Goal: Communication & Community: Answer question/provide support

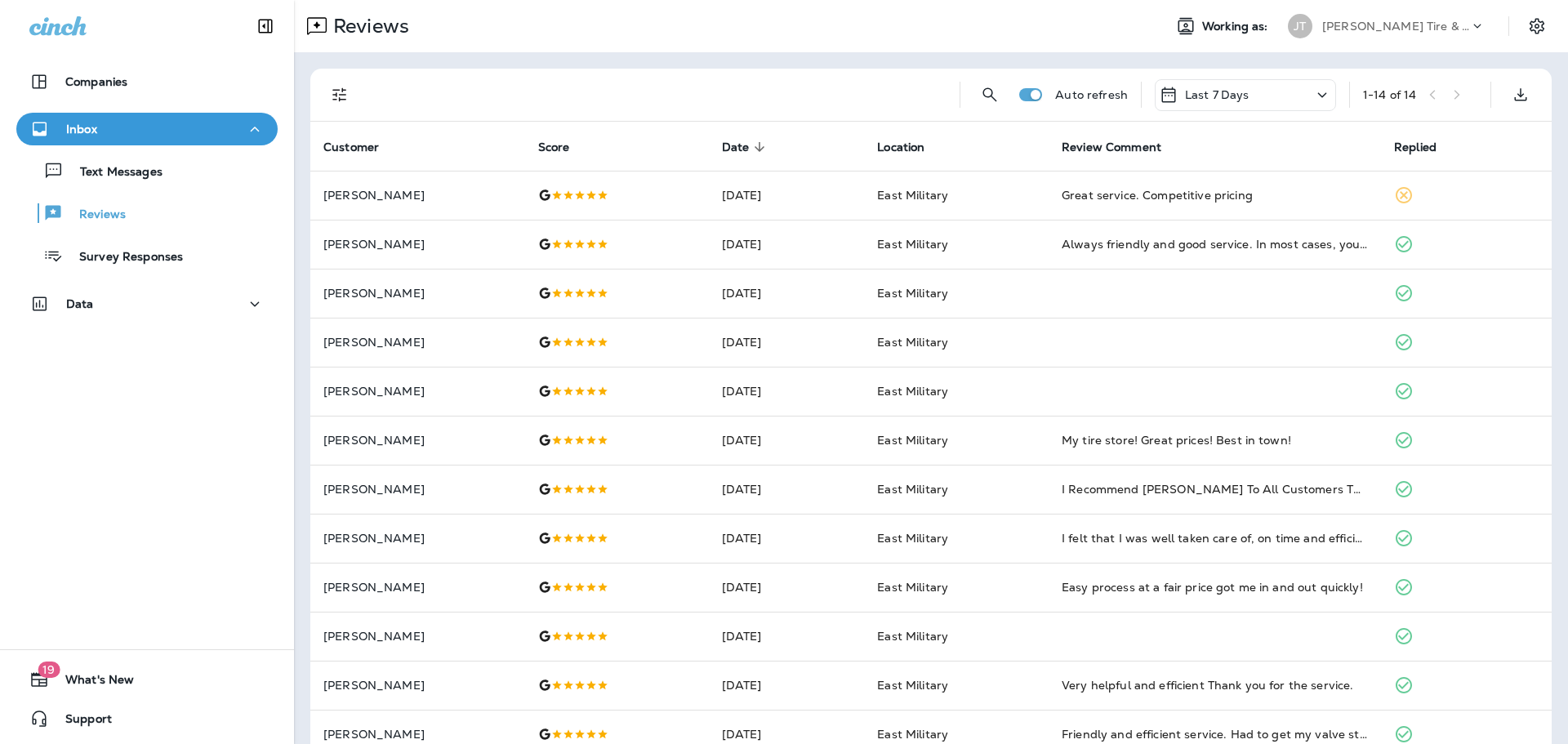
click at [1333, 29] on p "[PERSON_NAME] Tire & Auto" at bounding box center [1396, 26] width 147 height 13
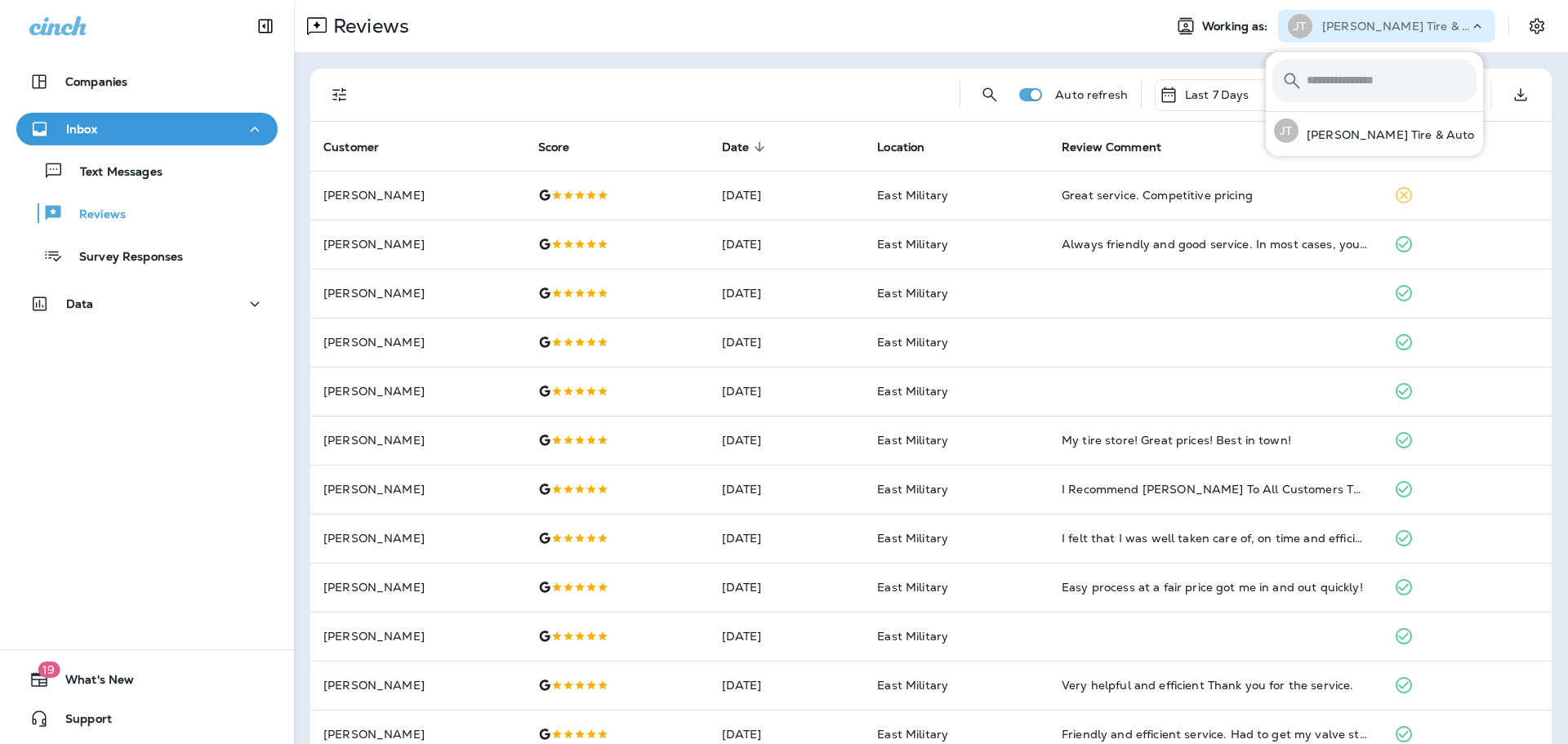
click at [1356, 66] on input "text" at bounding box center [1391, 80] width 170 height 43
click at [1010, 39] on div "Reviews" at bounding box center [722, 27] width 856 height 33
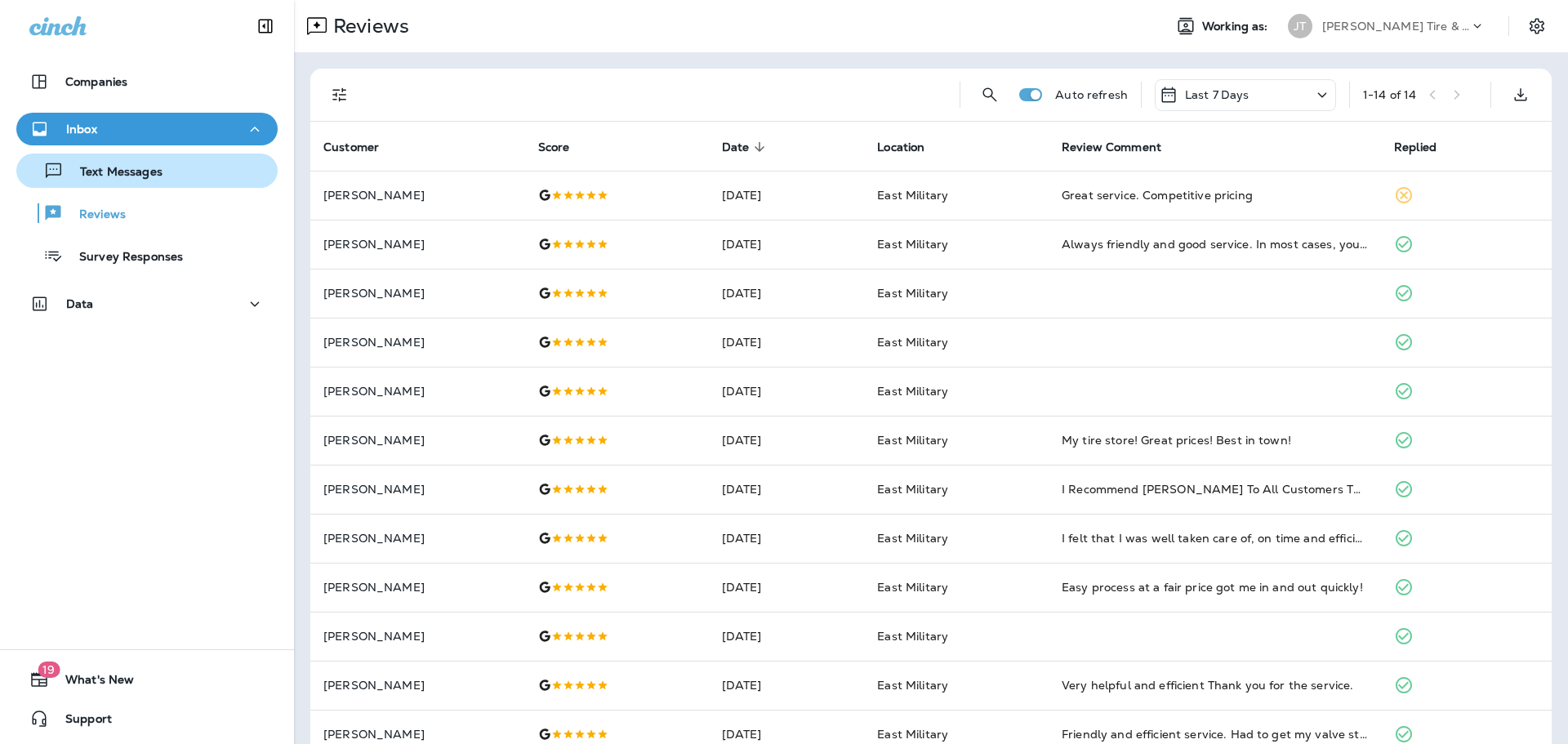
click at [114, 186] on button "Text Messages" at bounding box center [147, 170] width 261 height 34
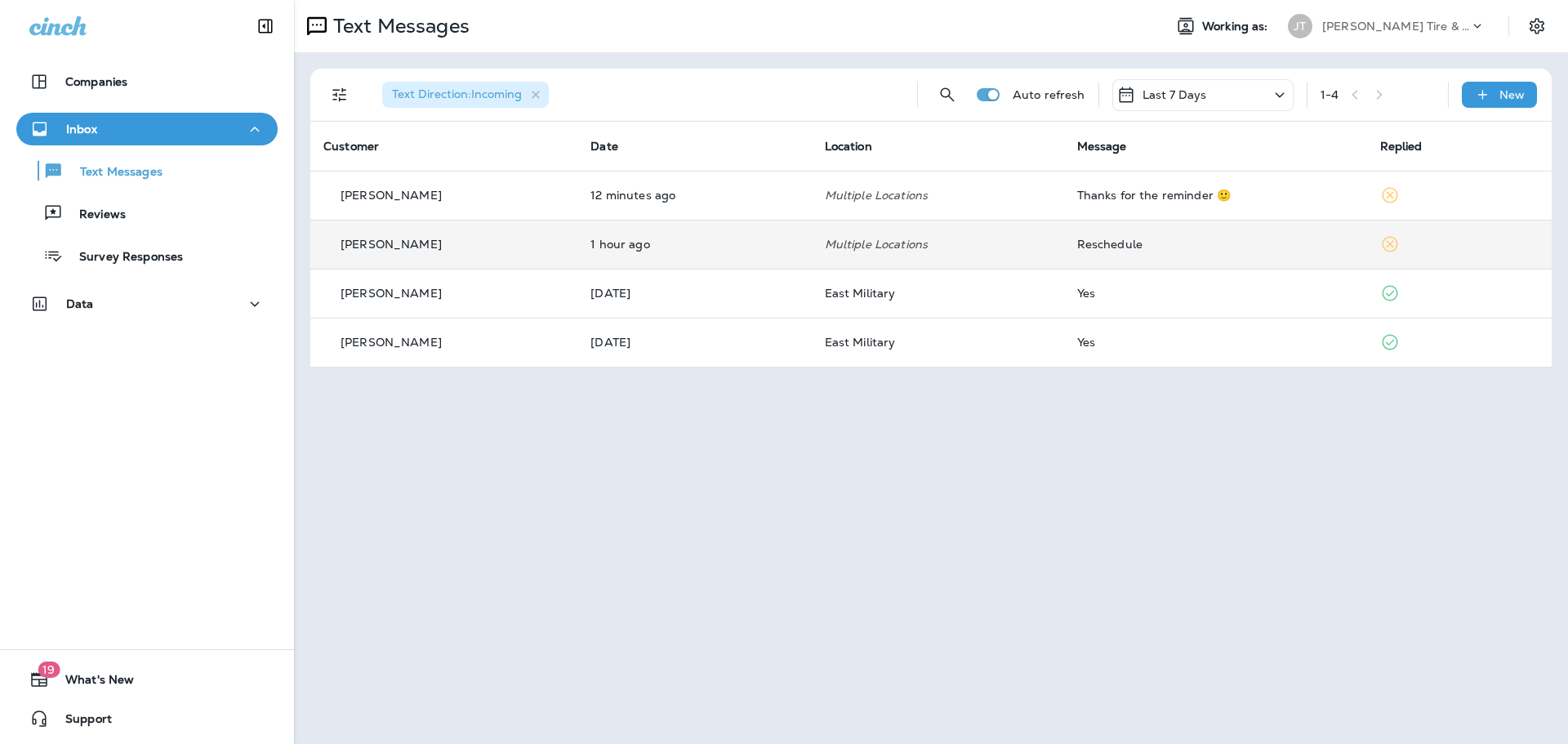
click at [1186, 241] on div "Reschedule" at bounding box center [1216, 244] width 277 height 13
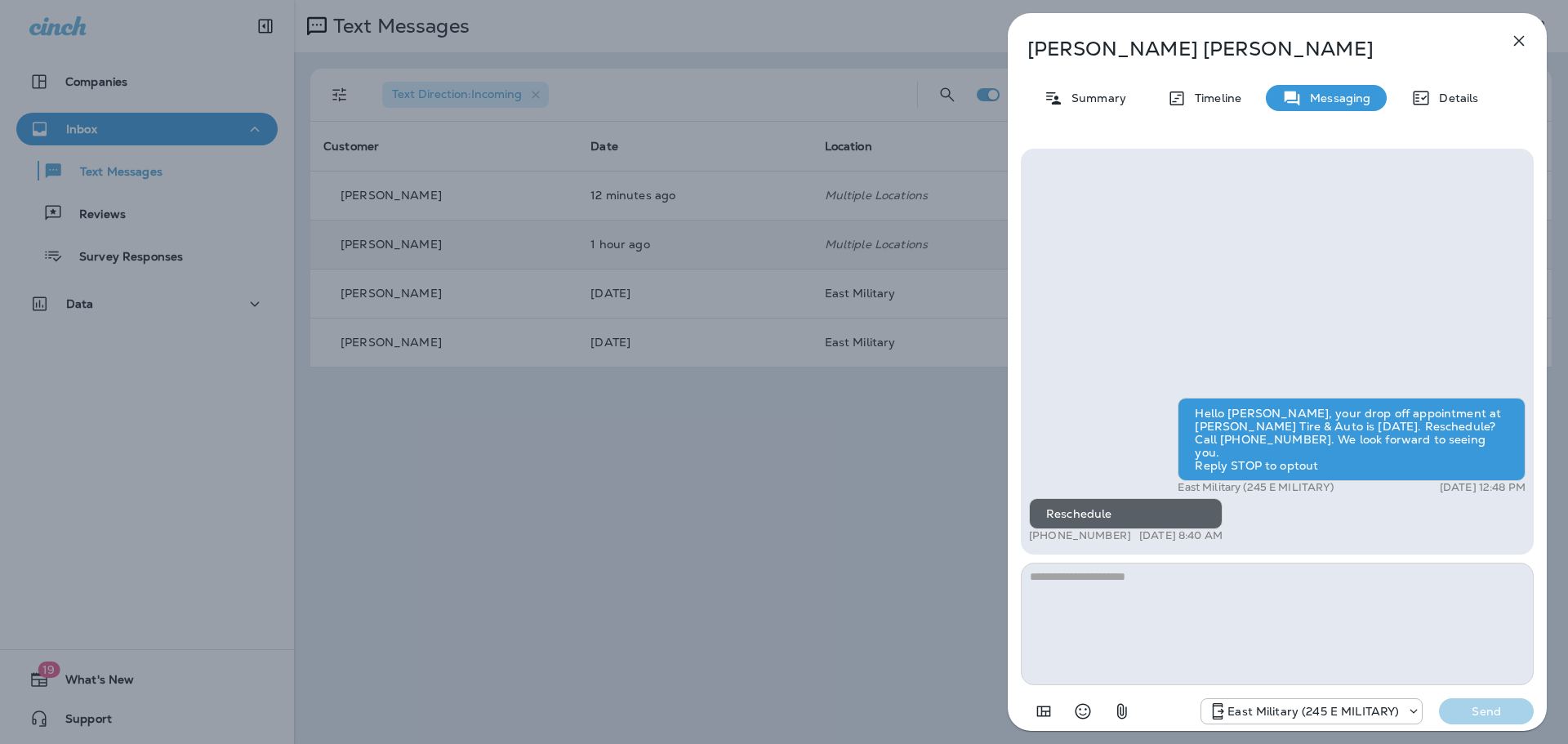
click at [1261, 602] on textarea at bounding box center [1277, 624] width 513 height 122
type textarea "**********"
click at [1490, 721] on button "Send" at bounding box center [1486, 711] width 95 height 26
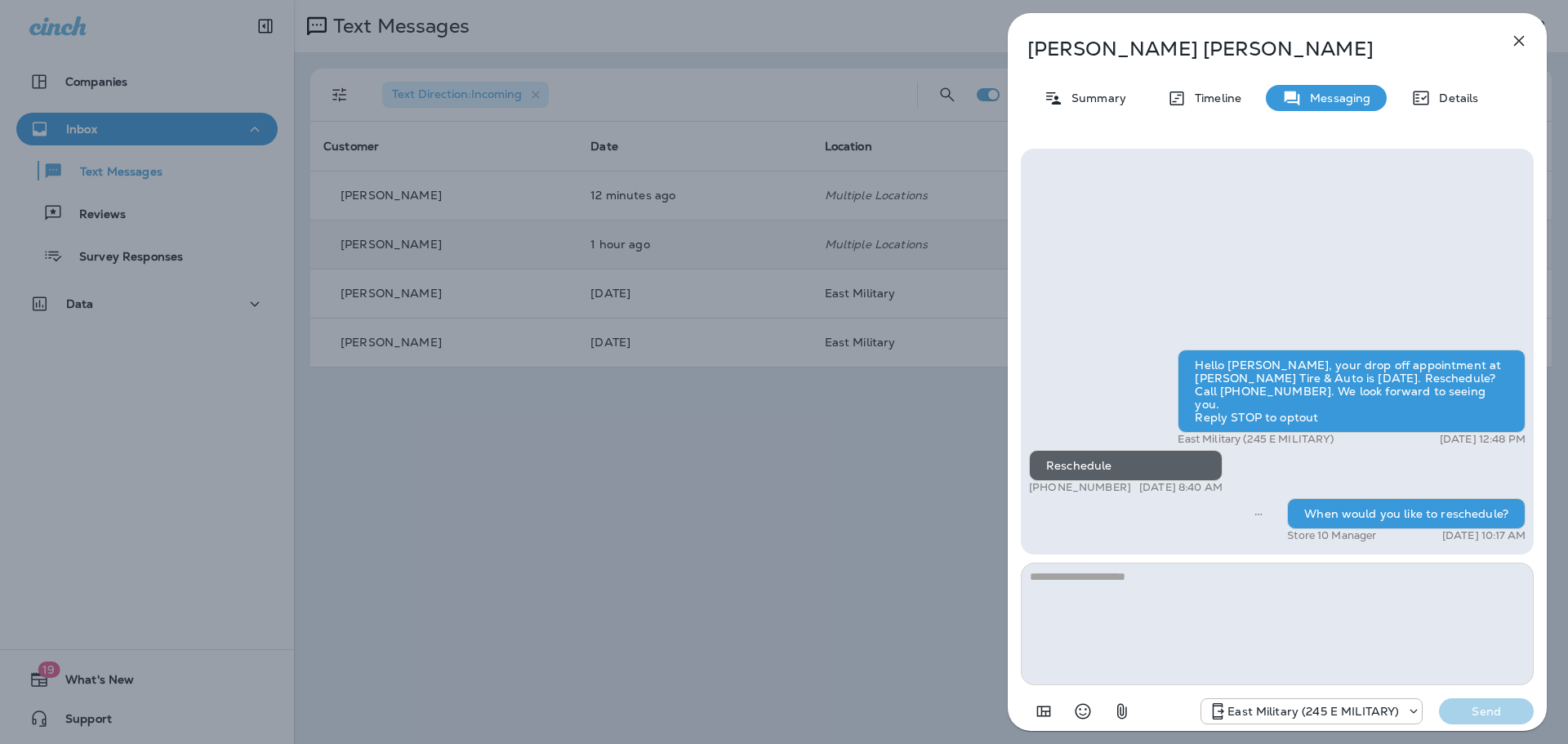
click at [1518, 45] on icon "button" at bounding box center [1518, 40] width 19 height 19
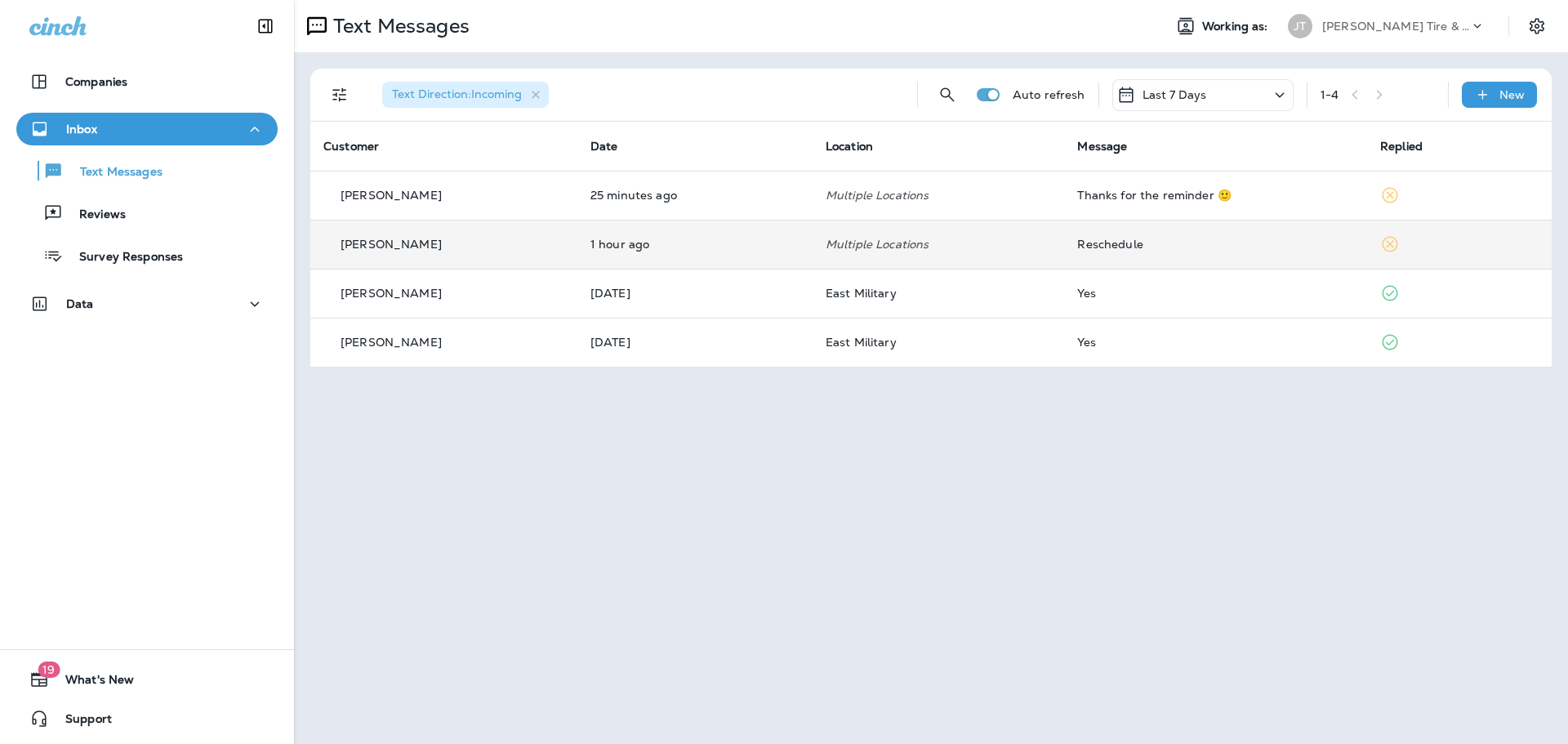
click at [947, 255] on td "Multiple Locations" at bounding box center [939, 244] width 252 height 49
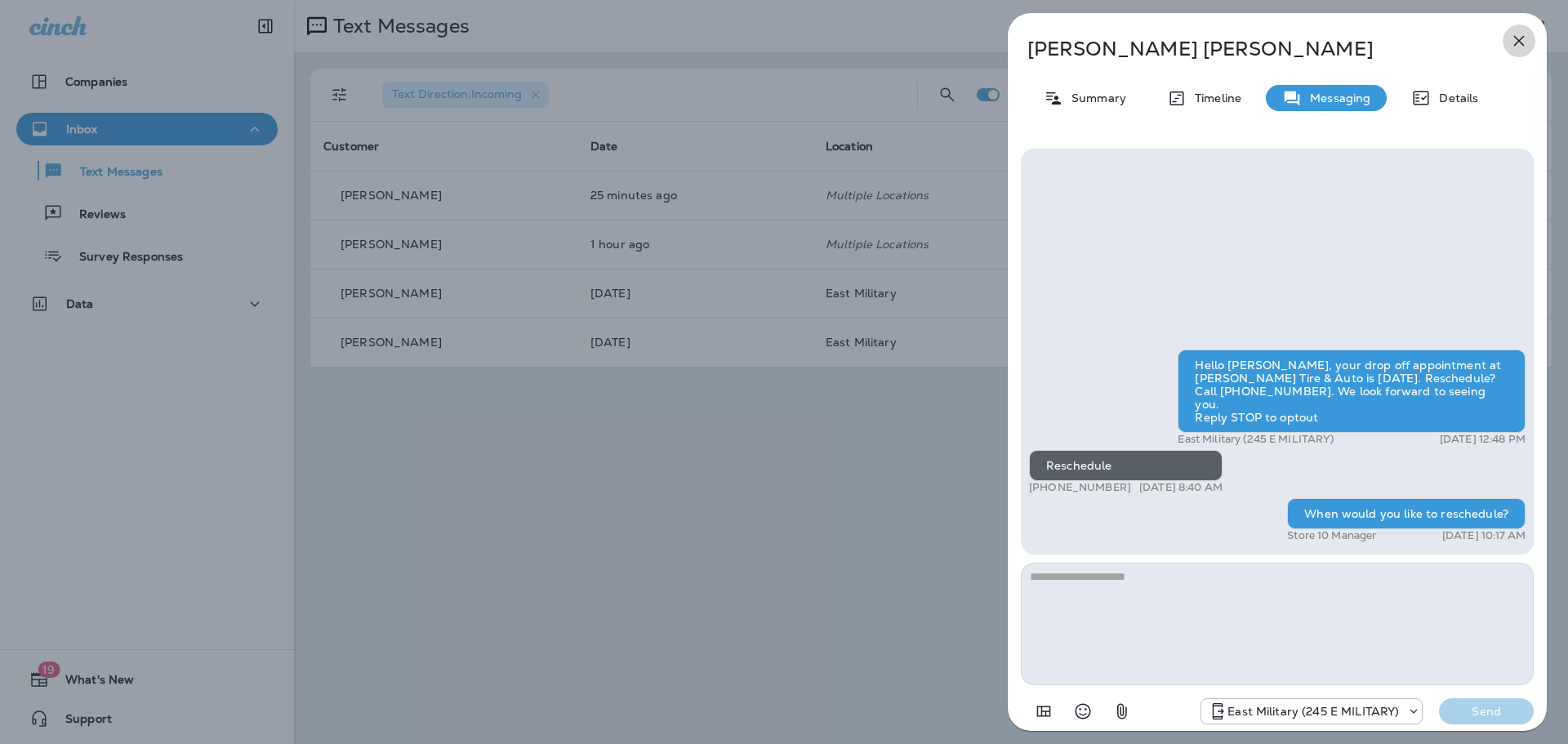
click at [1521, 38] on icon "button" at bounding box center [1518, 40] width 19 height 19
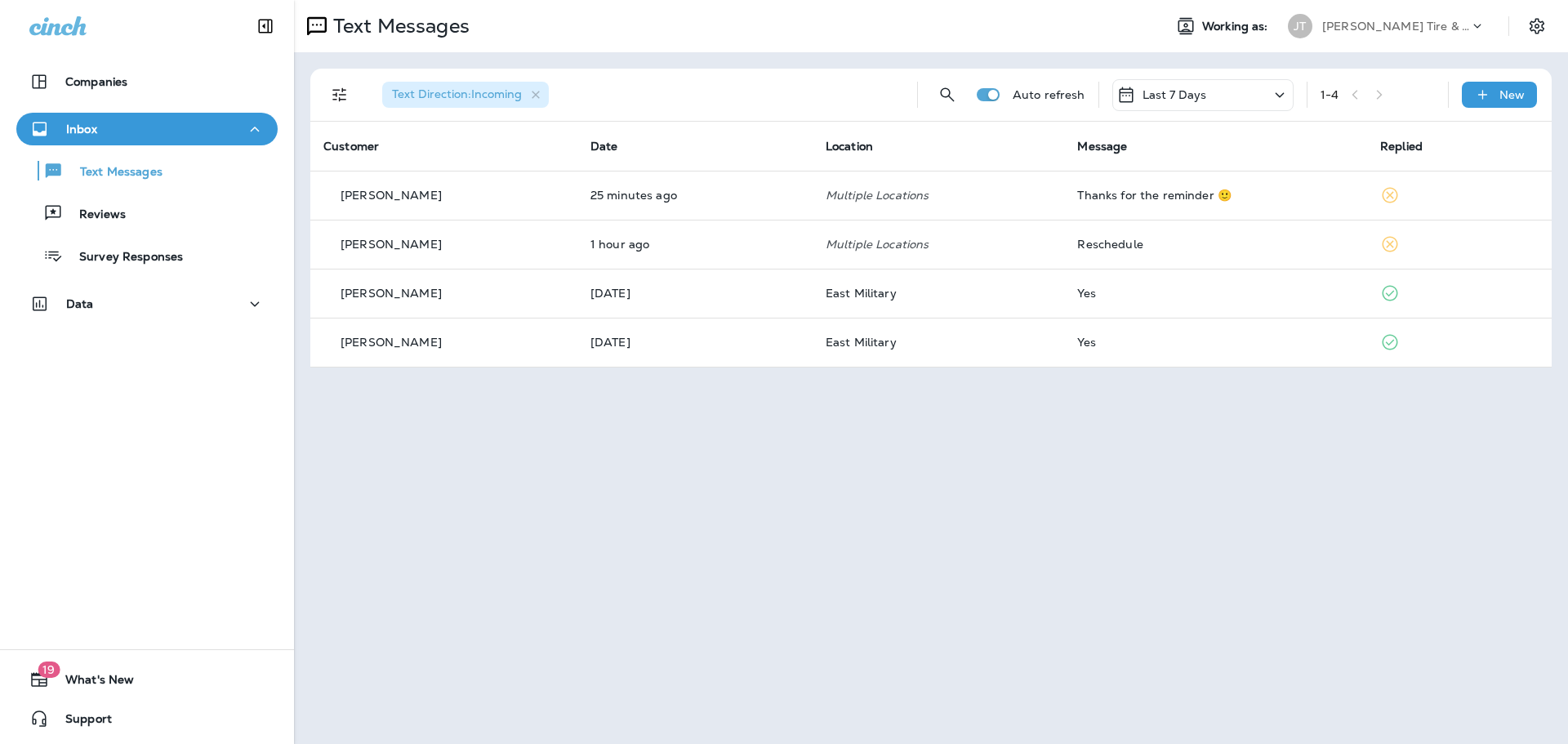
click at [1231, 88] on div "Last 7 Days" at bounding box center [1203, 95] width 181 height 32
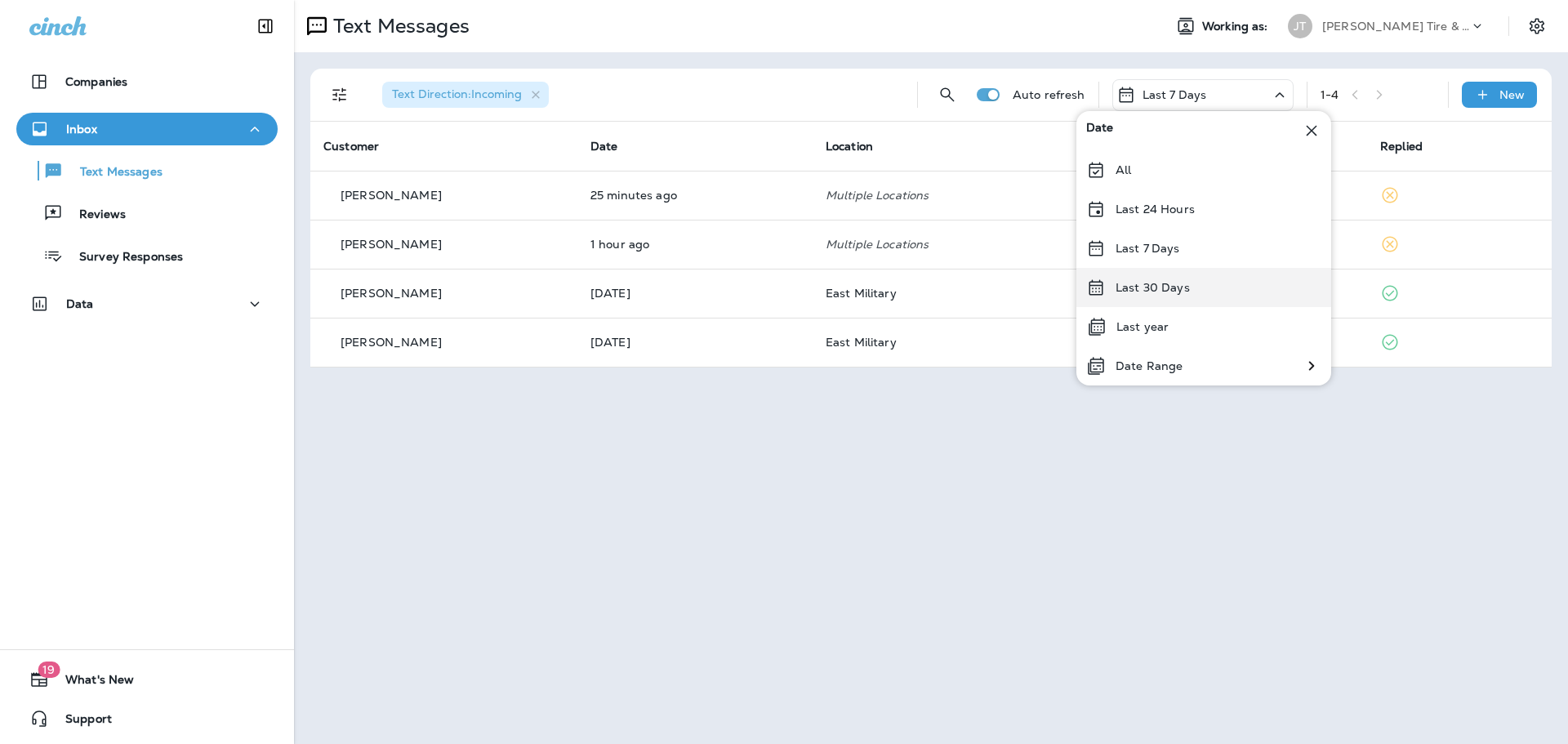
click at [1173, 294] on p "Last 30 Days" at bounding box center [1152, 288] width 74 height 13
